Goal: Task Accomplishment & Management: Complete application form

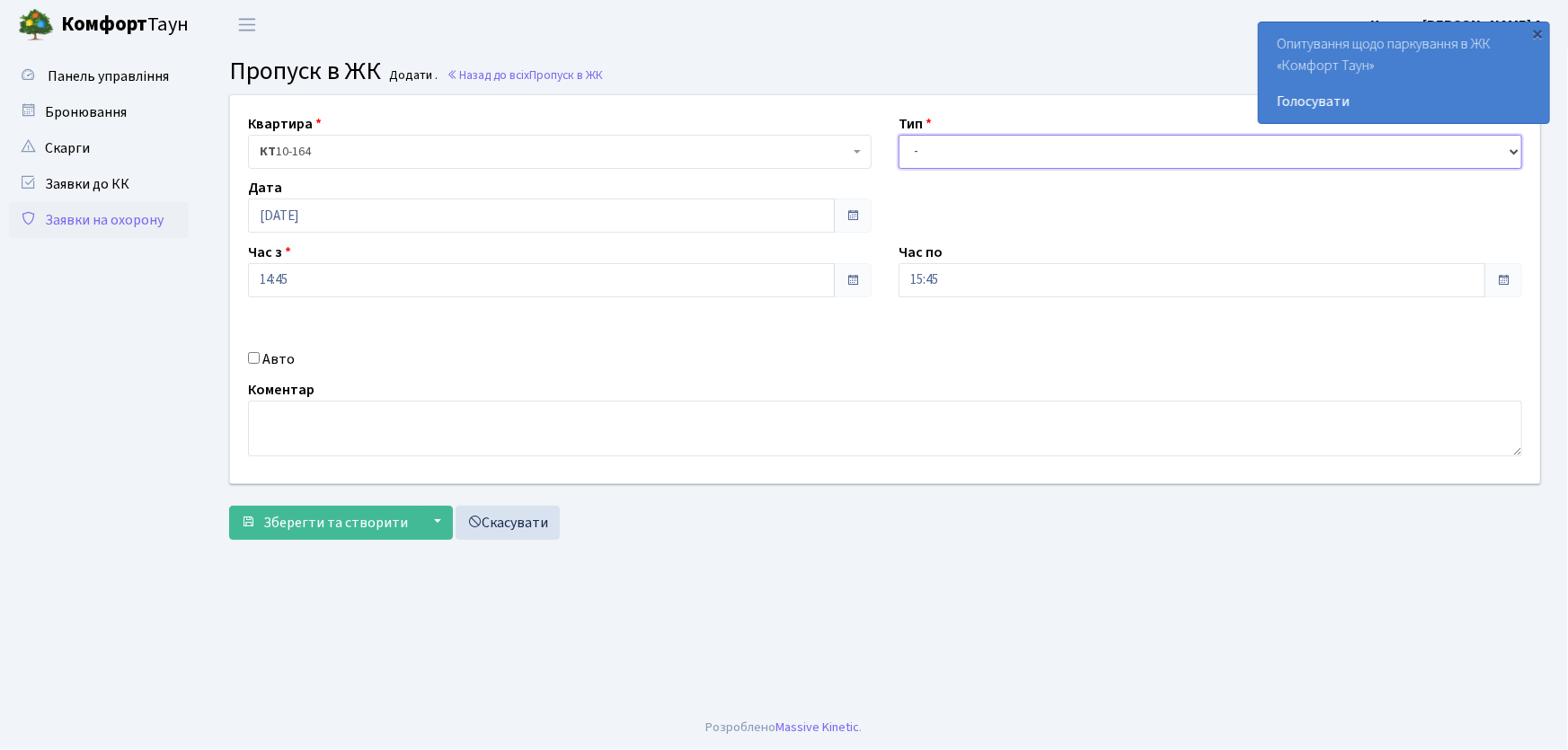
drag, startPoint x: 965, startPoint y: 152, endPoint x: 967, endPoint y: 165, distance: 13.2
click at [965, 152] on select "- Доставка Таксі Гості Сервіс" at bounding box center [1210, 151] width 623 height 34
select select "1"
click at [899, 135] on select "- Доставка Таксі Гості Сервіс" at bounding box center [1210, 151] width 623 height 34
drag, startPoint x: 972, startPoint y: 269, endPoint x: 865, endPoint y: 279, distance: 107.5
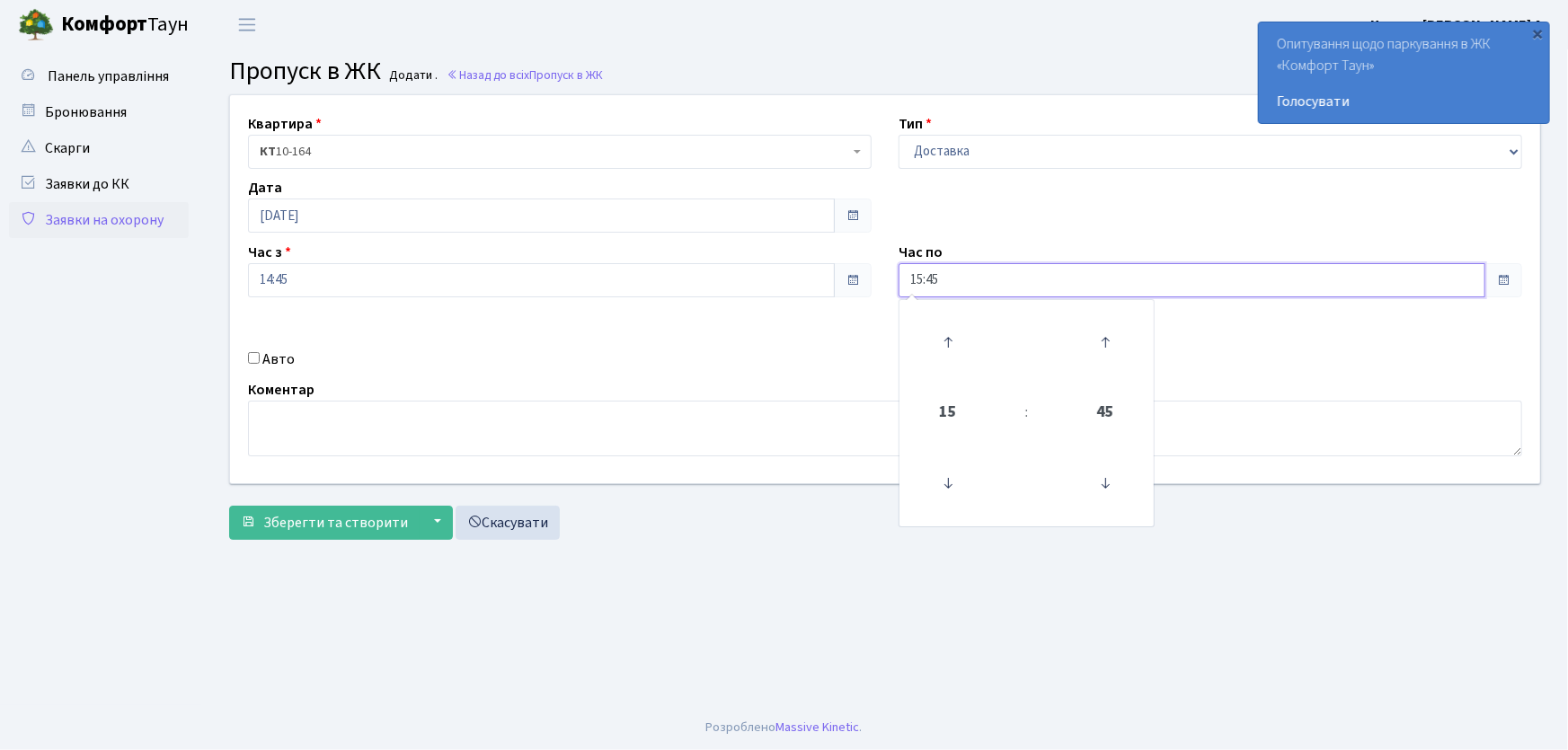
click at [892, 273] on div "Час по 15:45 15 : 45 00 01 02 03 04 05 06 07 08 09 10 11 12 13 14 15 16 17 18 1…" at bounding box center [1210, 269] width 651 height 56
type input "22:00"
click at [259, 358] on input "Авто" at bounding box center [254, 358] width 12 height 12
checkbox input "true"
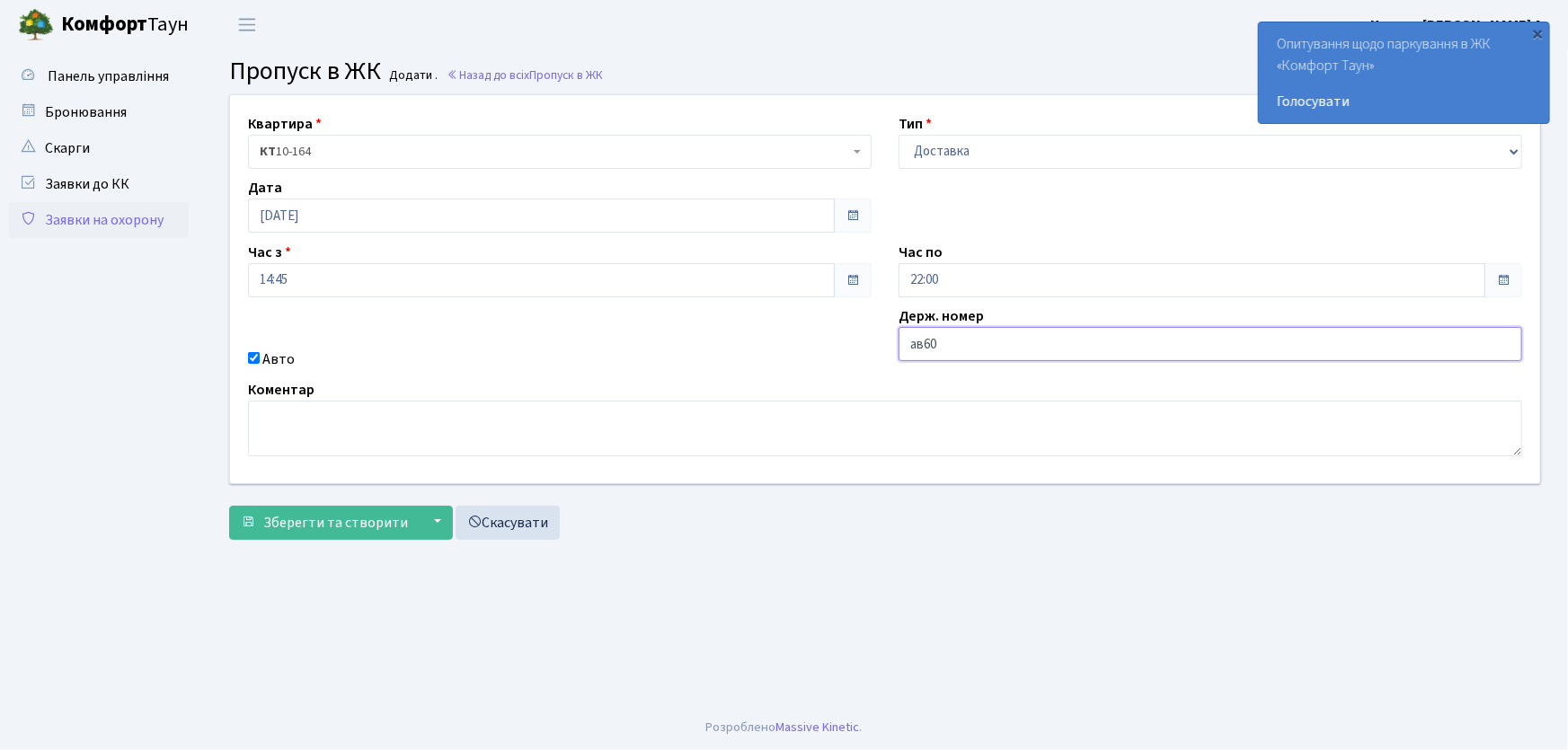
type input "ав6096іе"
click at [229, 505] on button "Зберегти та створити" at bounding box center [324, 522] width 191 height 34
click at [946, 144] on select "- Доставка Таксі Гості Сервіс" at bounding box center [1210, 151] width 623 height 34
drag, startPoint x: 688, startPoint y: 745, endPoint x: 676, endPoint y: 692, distance: 54.3
click at [685, 710] on footer "Розроблено Massive Kinetic ." at bounding box center [784, 727] width 1568 height 45
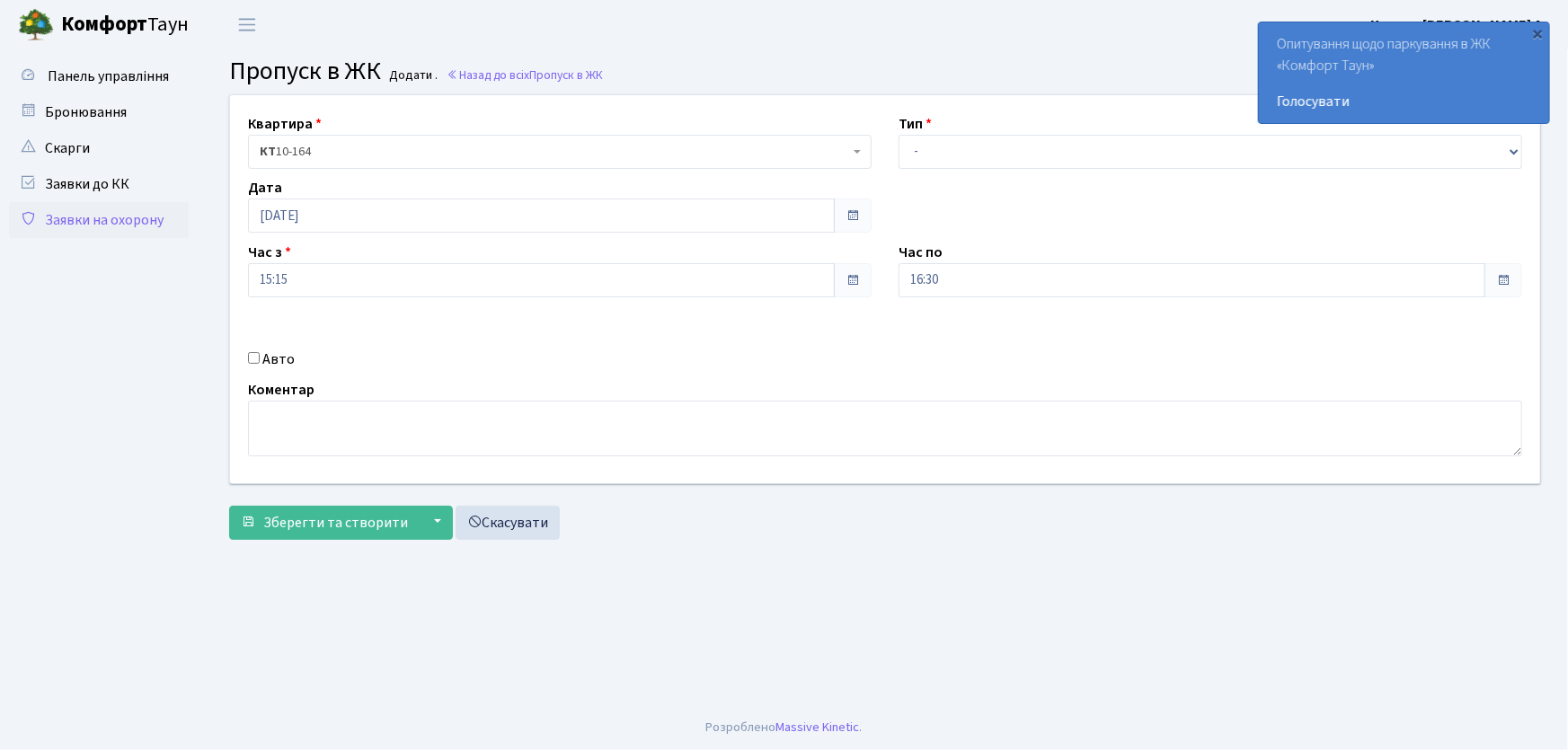
click at [152, 232] on link "Заявки на охорону" at bounding box center [99, 220] width 180 height 36
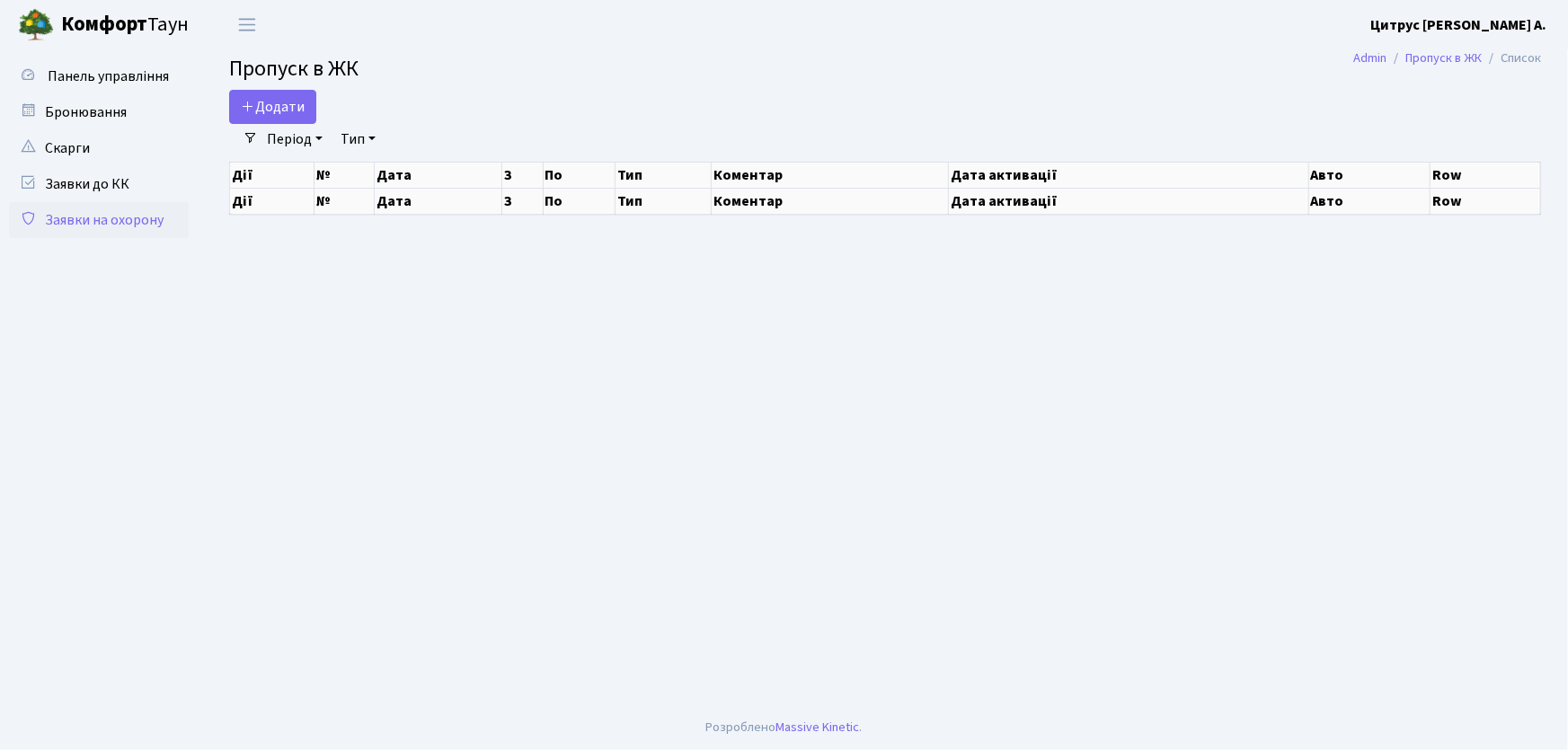
select select "25"
